Goal: Information Seeking & Learning: Understand process/instructions

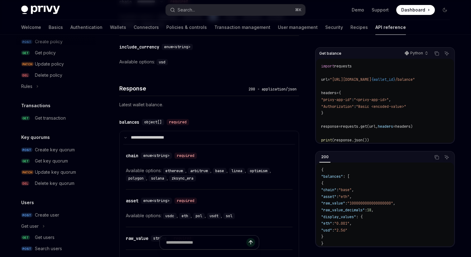
scroll to position [354, 0]
click at [54, 117] on div "Get transaction" at bounding box center [50, 117] width 31 height 7
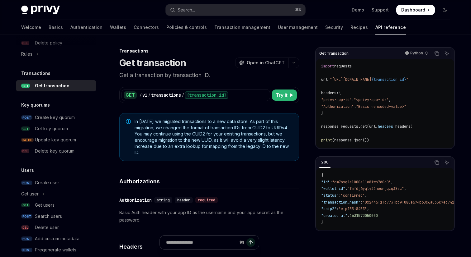
scroll to position [397, 0]
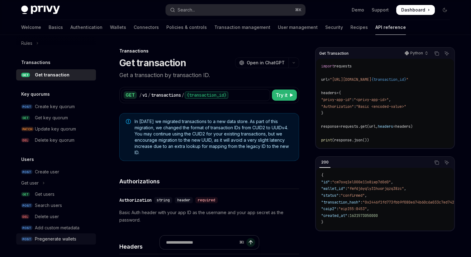
click at [55, 241] on div "Pregenerate wallets" at bounding box center [55, 239] width 41 height 7
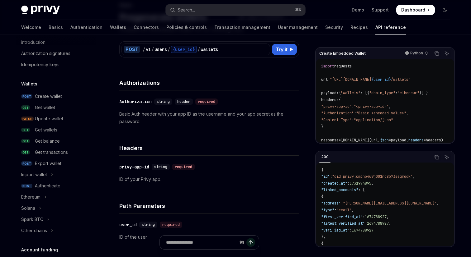
scroll to position [15, 0]
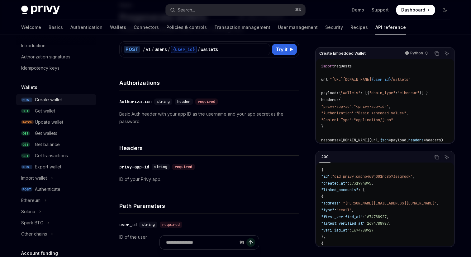
click at [53, 99] on div "Create wallet" at bounding box center [48, 99] width 27 height 7
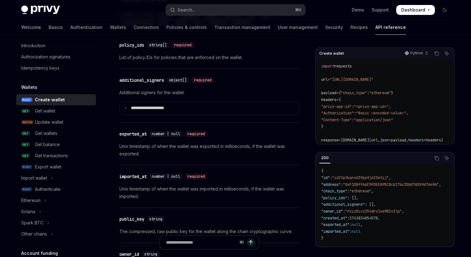
scroll to position [915, 0]
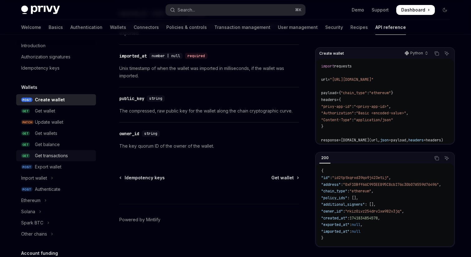
click at [52, 157] on div "Get transactions" at bounding box center [51, 155] width 33 height 7
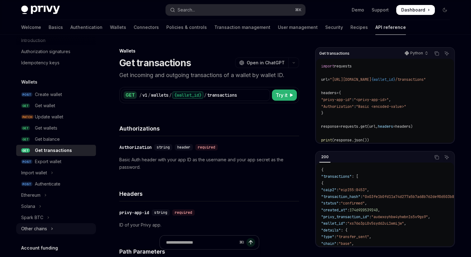
scroll to position [22, 0]
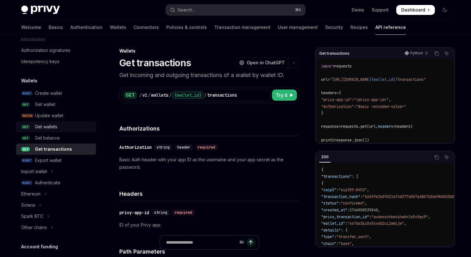
click at [49, 128] on div "Get wallets" at bounding box center [46, 126] width 22 height 7
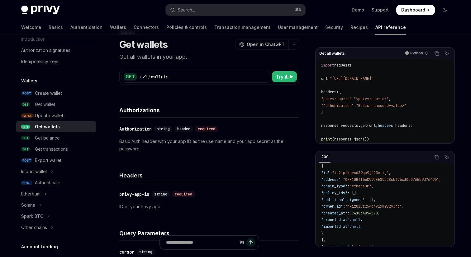
scroll to position [30, 0]
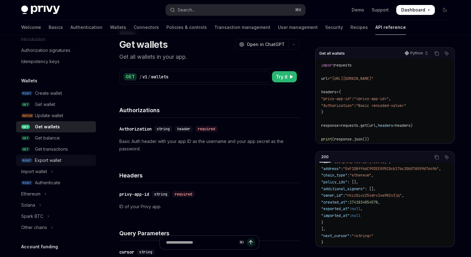
click at [76, 160] on div "Export wallet" at bounding box center [63, 160] width 57 height 7
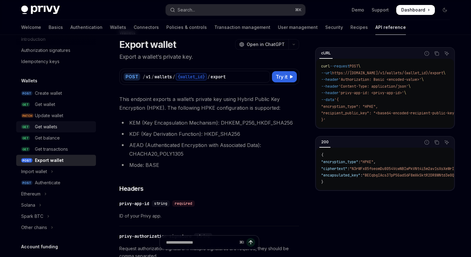
click at [59, 129] on div "Get wallets" at bounding box center [63, 126] width 57 height 7
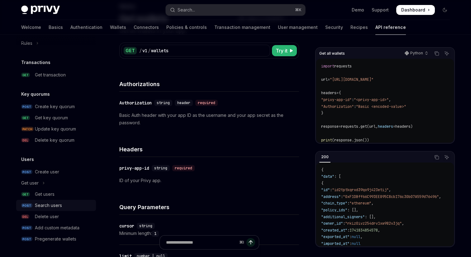
scroll to position [58, 0]
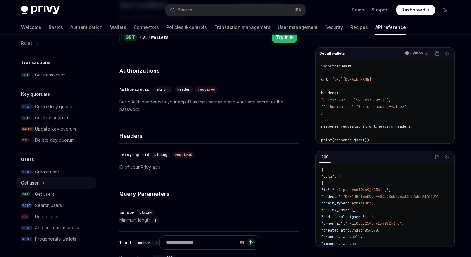
click at [39, 183] on button "Get user" at bounding box center [56, 183] width 80 height 11
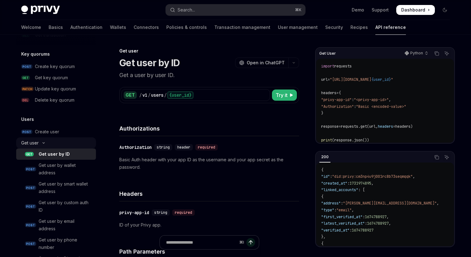
scroll to position [441, 0]
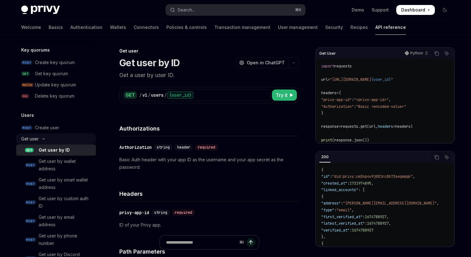
click at [40, 139] on icon "Toggle Get user section" at bounding box center [43, 139] width 7 height 2
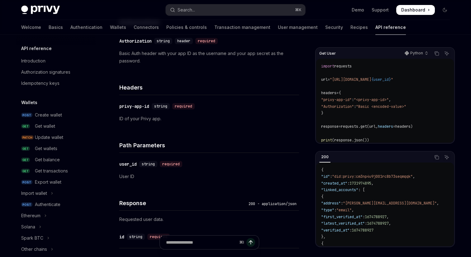
scroll to position [91, 0]
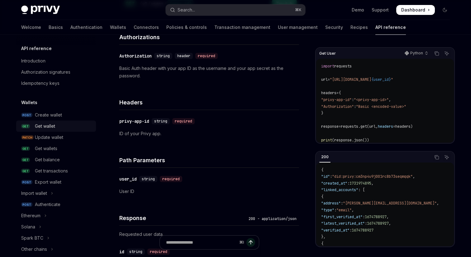
click at [47, 129] on div "Get wallet" at bounding box center [45, 126] width 20 height 7
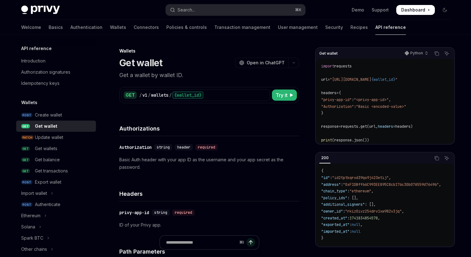
click at [377, 128] on span "requests.get(url," at bounding box center [358, 126] width 37 height 5
drag, startPoint x: 370, startPoint y: 107, endPoint x: 418, endPoint y: 107, distance: 47.3
click at [406, 107] on span ""Basic <encoded-value>"" at bounding box center [381, 106] width 50 height 5
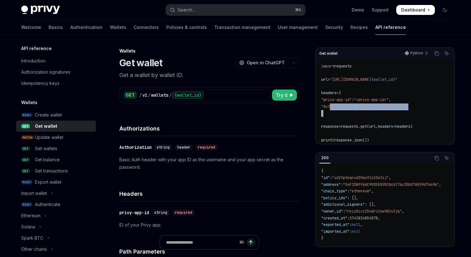
drag, startPoint x: 330, startPoint y: 105, endPoint x: 417, endPoint y: 110, distance: 86.9
click at [417, 110] on code "import requests url = "[URL][DOMAIN_NAME] {wallet_id} " headers = { "privy-app-…" at bounding box center [385, 103] width 128 height 81
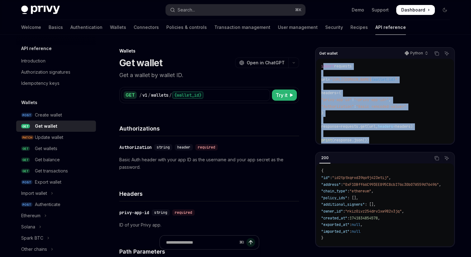
drag, startPoint x: 373, startPoint y: 139, endPoint x: 322, endPoint y: 65, distance: 89.5
click at [322, 65] on code "import requests url = "[URL][DOMAIN_NAME] {wallet_id} " headers = { "privy-app-…" at bounding box center [385, 103] width 128 height 81
copy code "mport requests url = "[URL][DOMAIN_NAME] {wallet_id} " headers = { "privy-app-i…"
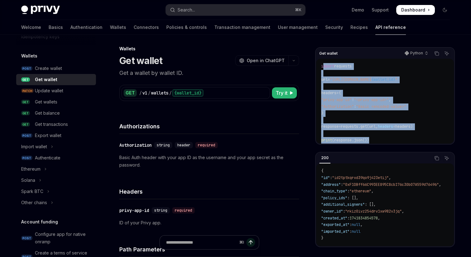
scroll to position [0, 0]
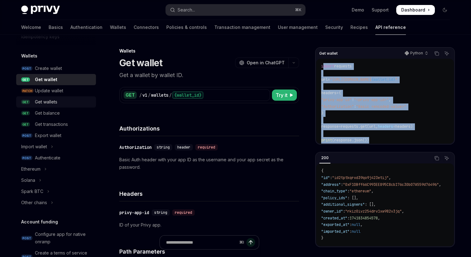
click at [51, 103] on div "Get wallets" at bounding box center [46, 101] width 22 height 7
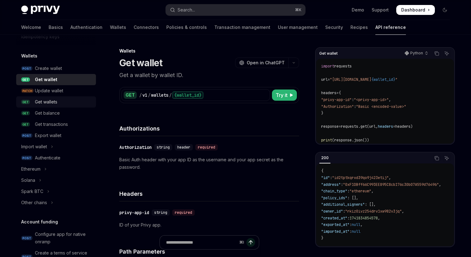
type textarea "*"
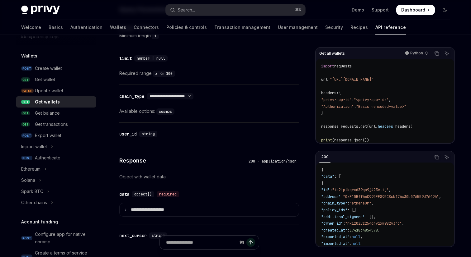
scroll to position [248, 0]
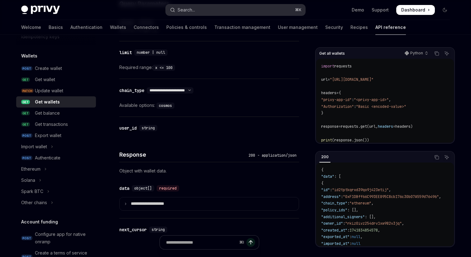
click at [183, 11] on div "Search..." at bounding box center [185, 9] width 17 height 7
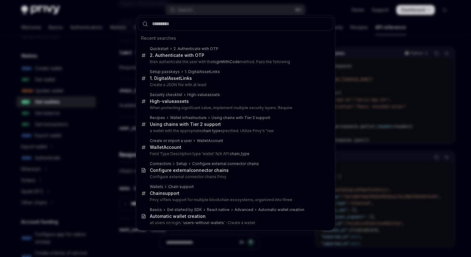
type input "**********"
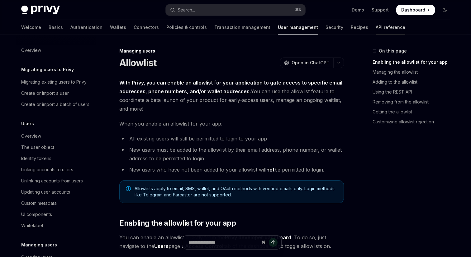
click at [375, 24] on link "API reference" at bounding box center [390, 27] width 30 height 15
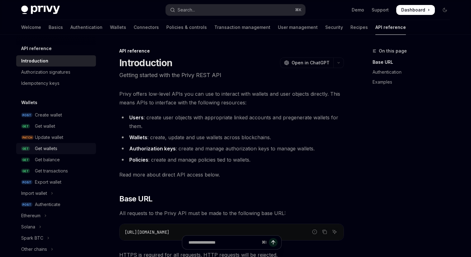
click at [46, 150] on div "Get wallets" at bounding box center [46, 148] width 22 height 7
type textarea "*"
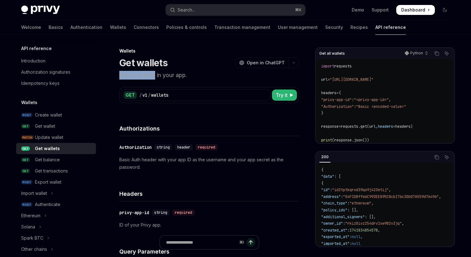
drag, startPoint x: 120, startPoint y: 76, endPoint x: 156, endPoint y: 77, distance: 35.2
click at [156, 77] on p "Get all wallets in your app." at bounding box center [209, 75] width 180 height 9
copy p "Get all wallets"
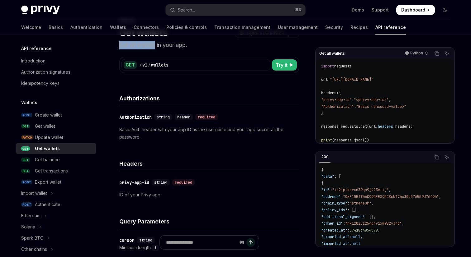
scroll to position [1, 0]
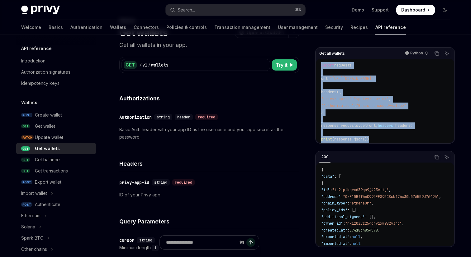
drag, startPoint x: 374, startPoint y: 139, endPoint x: 316, endPoint y: 64, distance: 94.5
click at [316, 64] on div "import requests url = "[URL][DOMAIN_NAME]" headers = { "privy-app-id" : "<privy…" at bounding box center [385, 101] width 138 height 84
click at [436, 54] on icon "Copy the contents from the code block" at bounding box center [436, 53] width 5 height 5
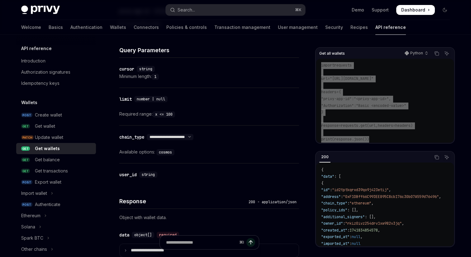
scroll to position [0, 0]
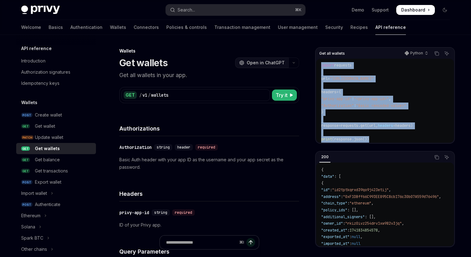
click at [264, 63] on span "Open in ChatGPT" at bounding box center [265, 63] width 38 height 6
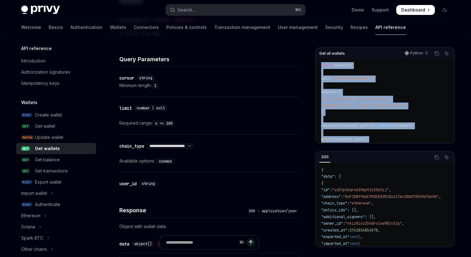
scroll to position [195, 0]
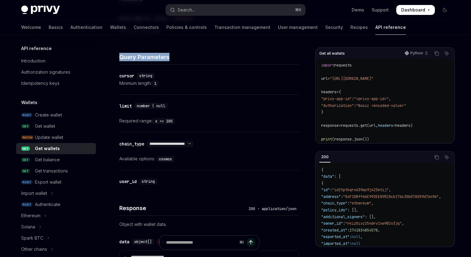
drag, startPoint x: 119, startPoint y: 57, endPoint x: 189, endPoint y: 57, distance: 69.1
click at [189, 57] on h4 "Query Parameters" at bounding box center [209, 57] width 180 height 8
copy h4 "Query Parameters"
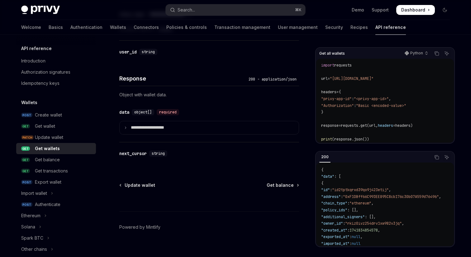
scroll to position [332, 0]
